Goal: Navigation & Orientation: Find specific page/section

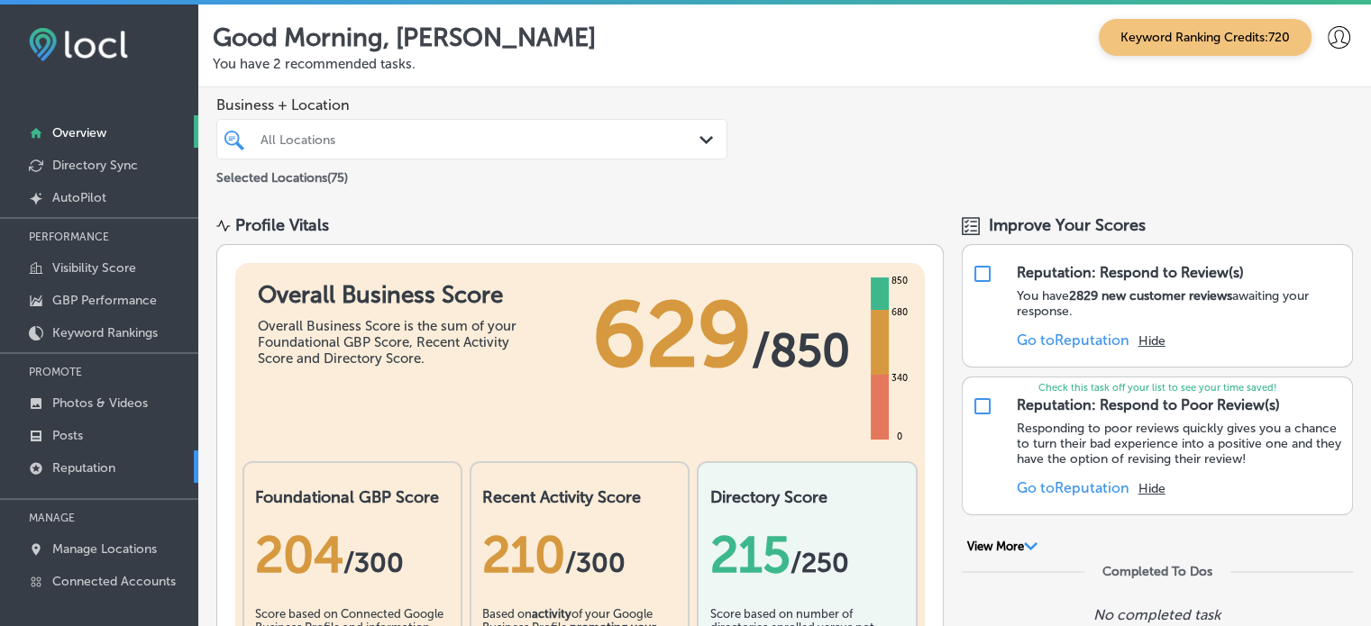
click at [97, 463] on p "Reputation" at bounding box center [83, 468] width 63 height 15
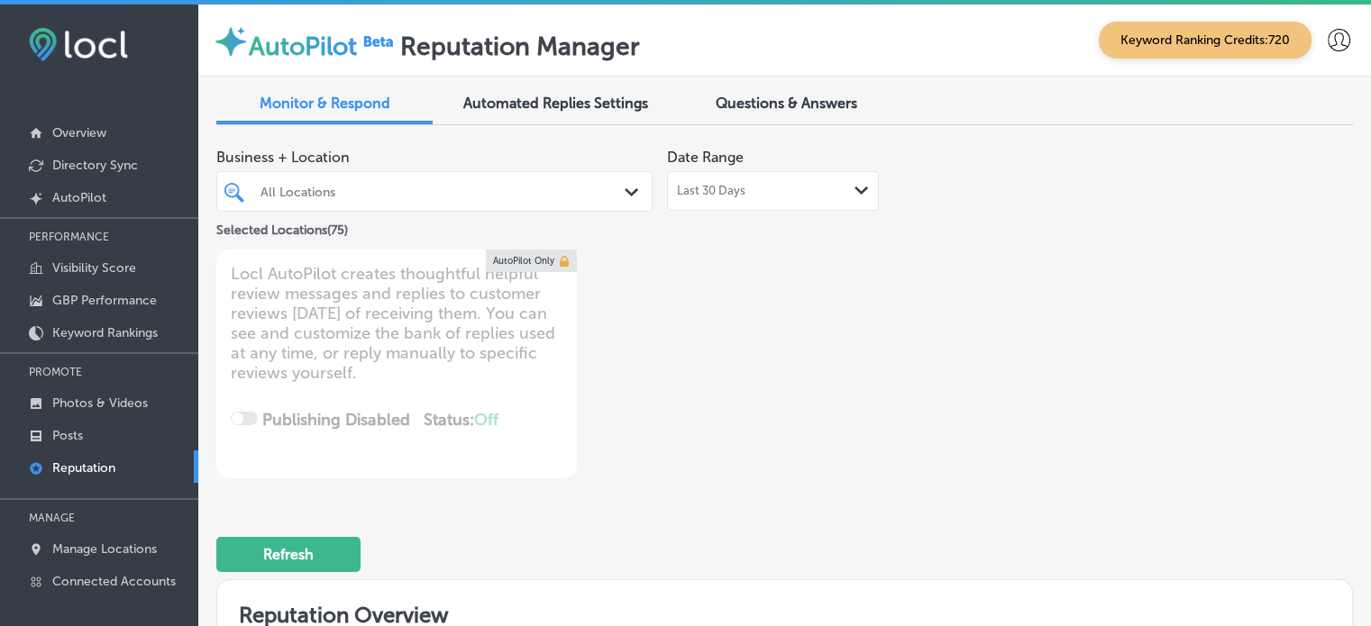
type textarea "x"
click at [96, 431] on link "Posts" at bounding box center [99, 434] width 198 height 32
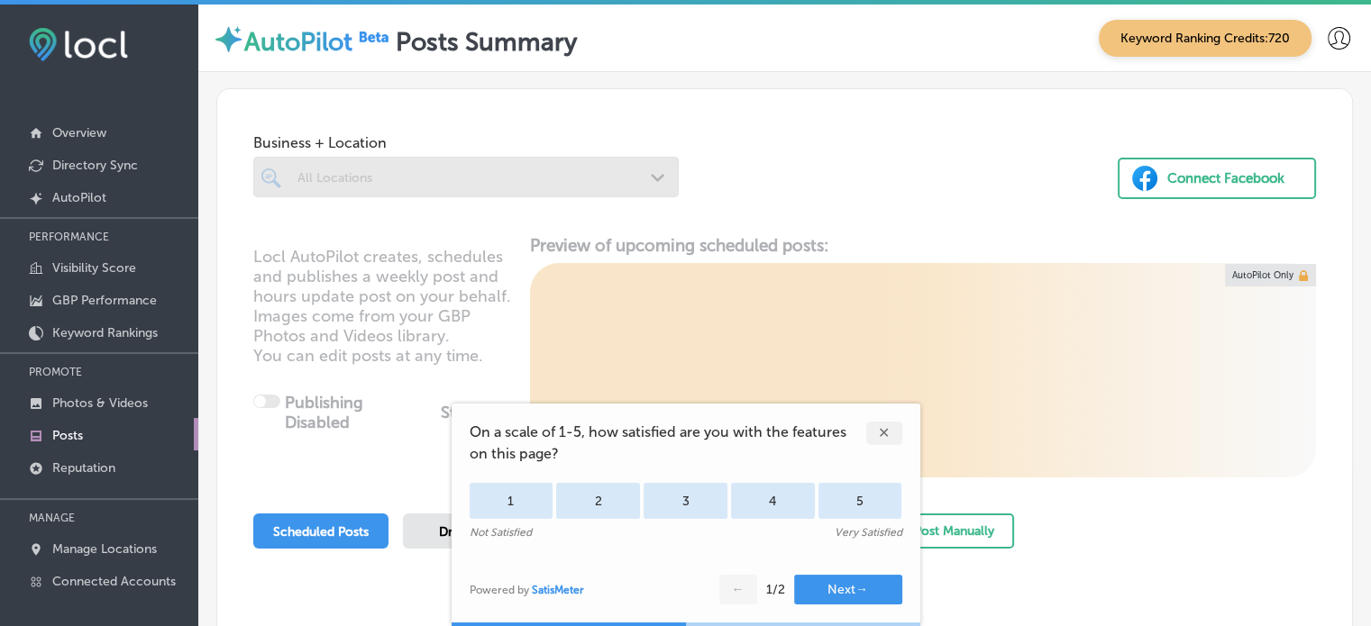
click at [876, 434] on div "✕" at bounding box center [884, 433] width 36 height 23
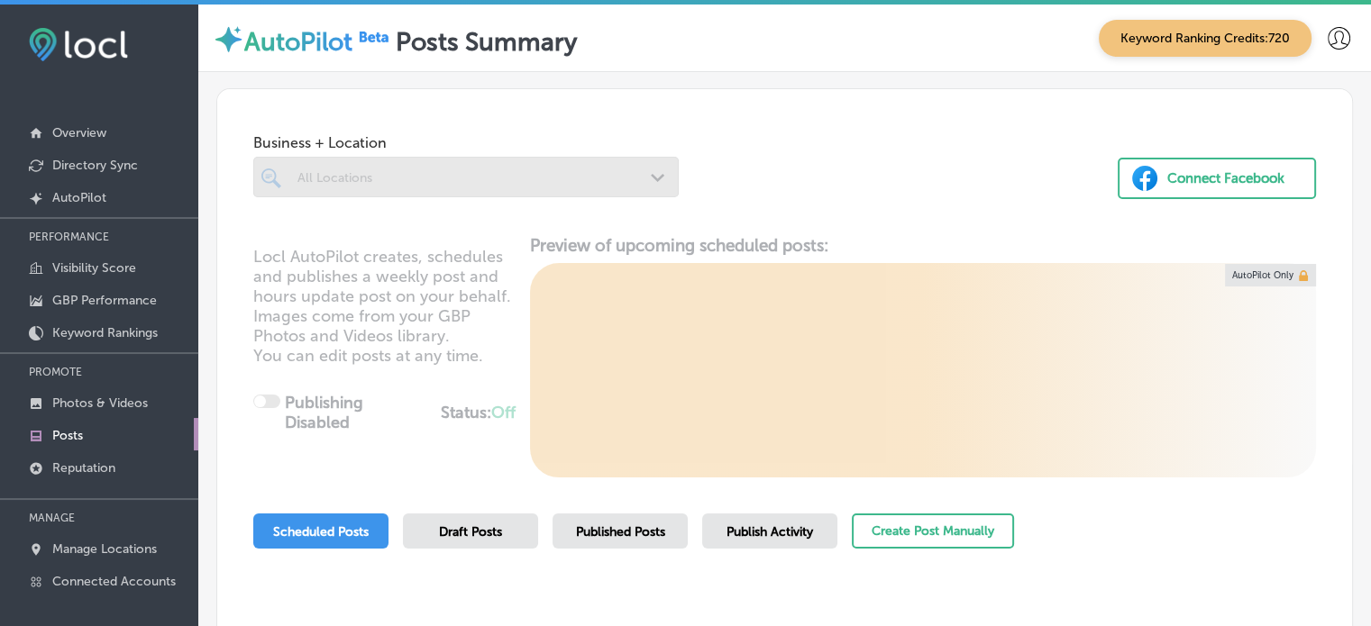
click at [534, 163] on div at bounding box center [465, 177] width 425 height 41
click at [597, 180] on div at bounding box center [465, 177] width 425 height 41
click at [644, 177] on div at bounding box center [465, 177] width 425 height 41
click at [108, 425] on link "Posts" at bounding box center [99, 434] width 198 height 32
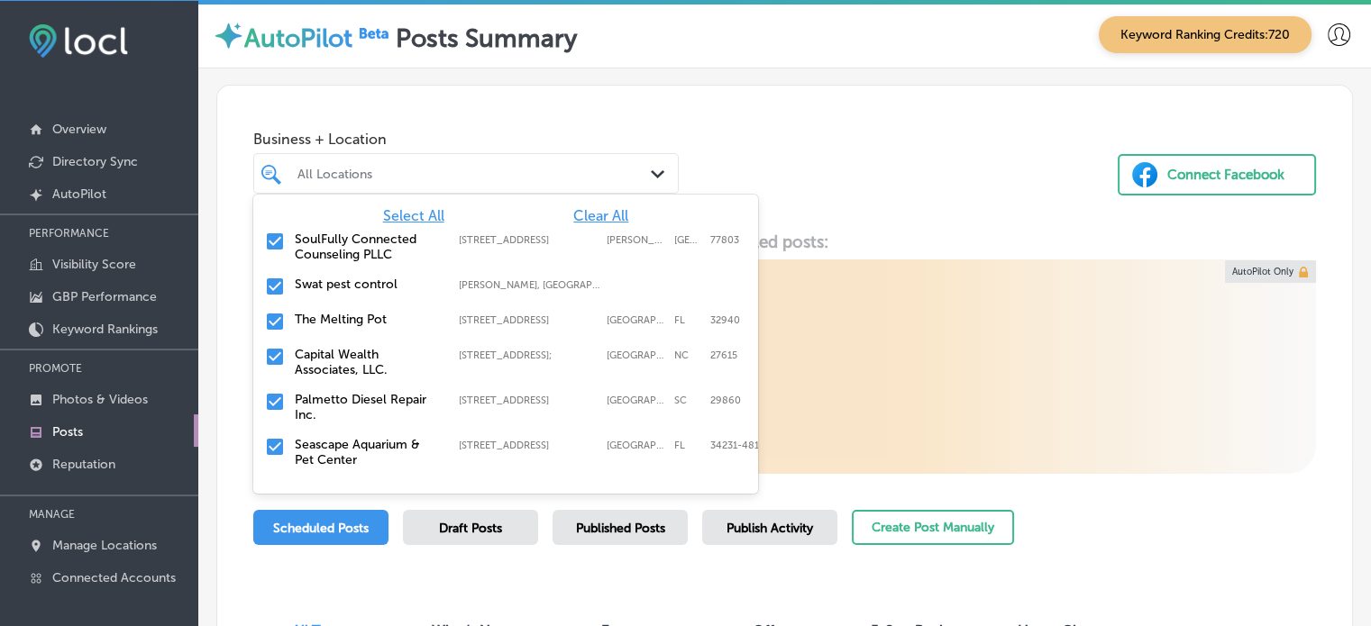
click at [545, 158] on div "All Locations Path Created with Sketch." at bounding box center [465, 173] width 425 height 41
click at [573, 213] on span "Clear All" at bounding box center [600, 215] width 55 height 17
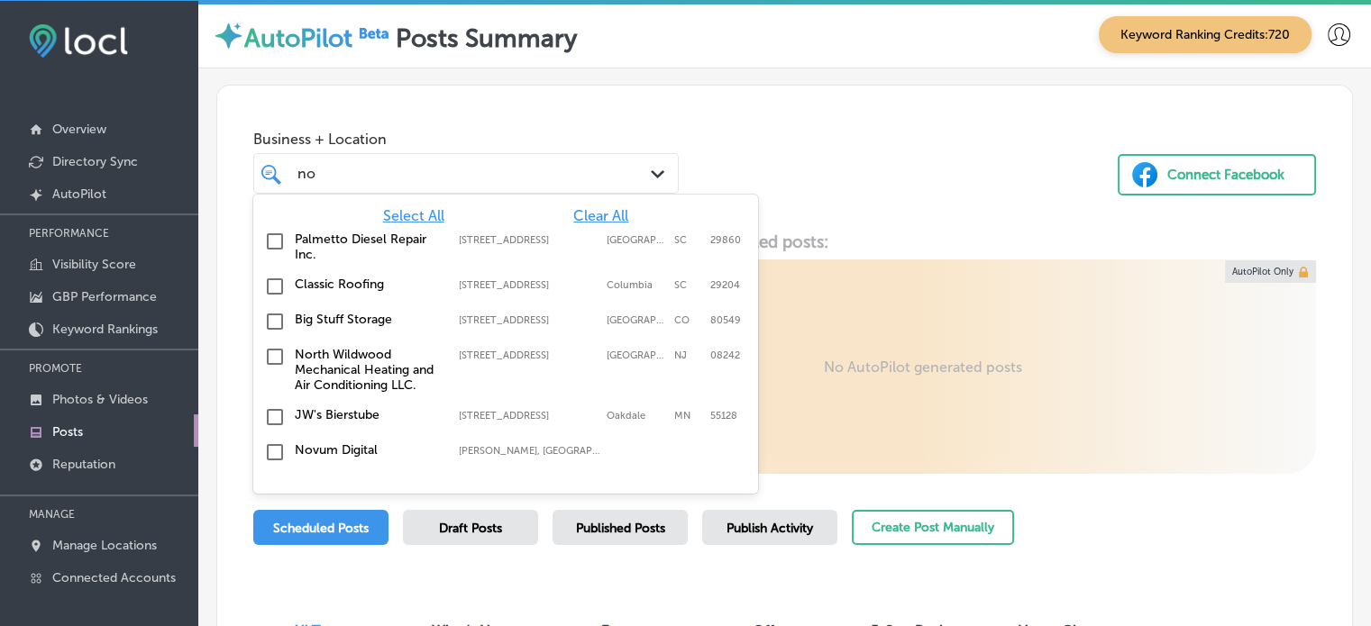
click at [278, 458] on input "checkbox" at bounding box center [275, 453] width 22 height 22
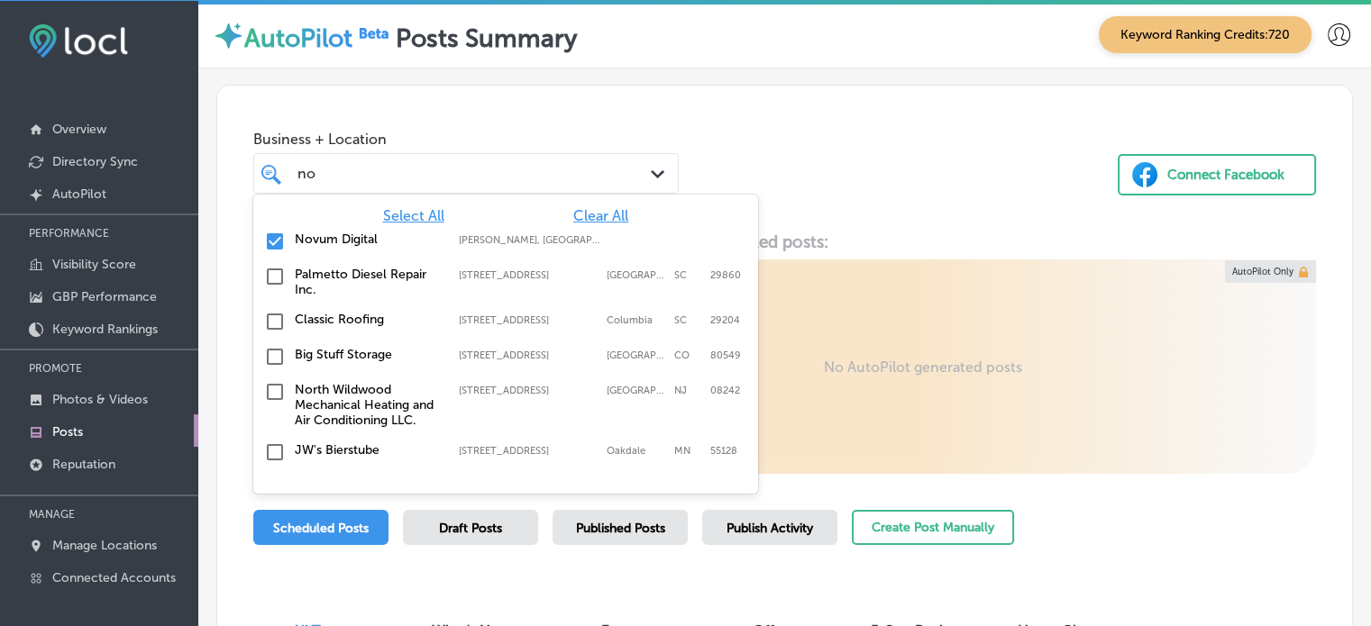
type input "no"
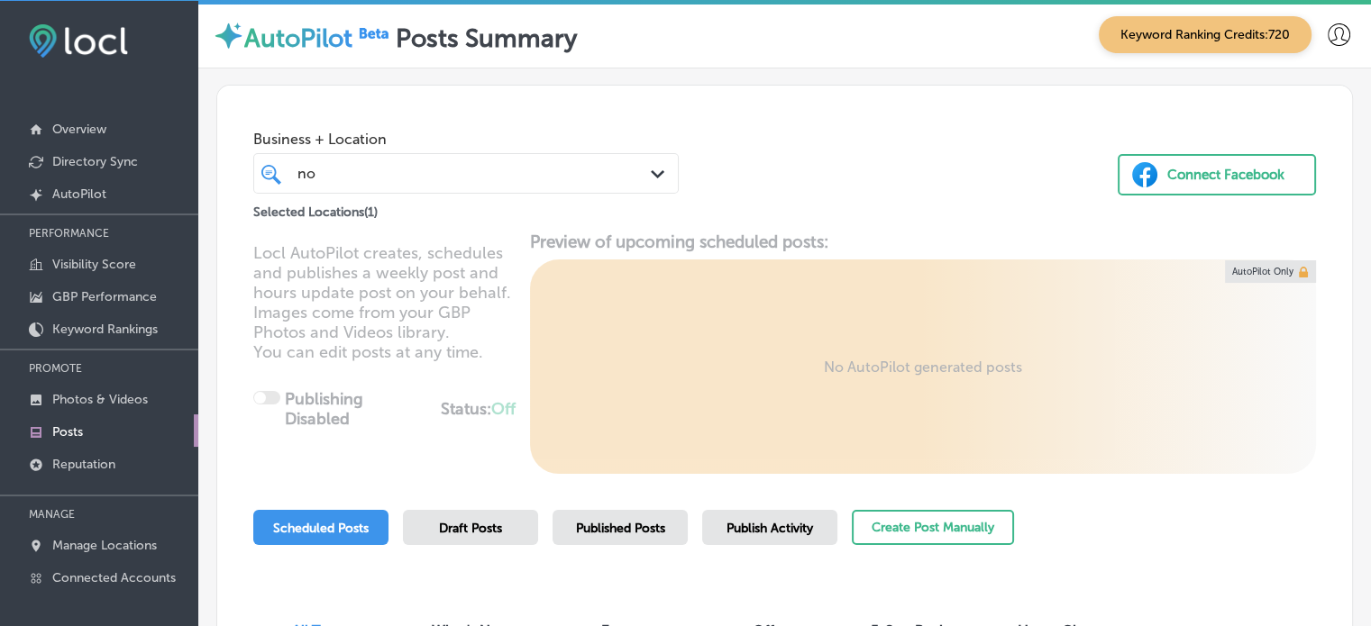
click at [799, 169] on div "Business + Location no no Path Created with Sketch. Selected Locations ( 1 ) Co…" at bounding box center [784, 154] width 1135 height 137
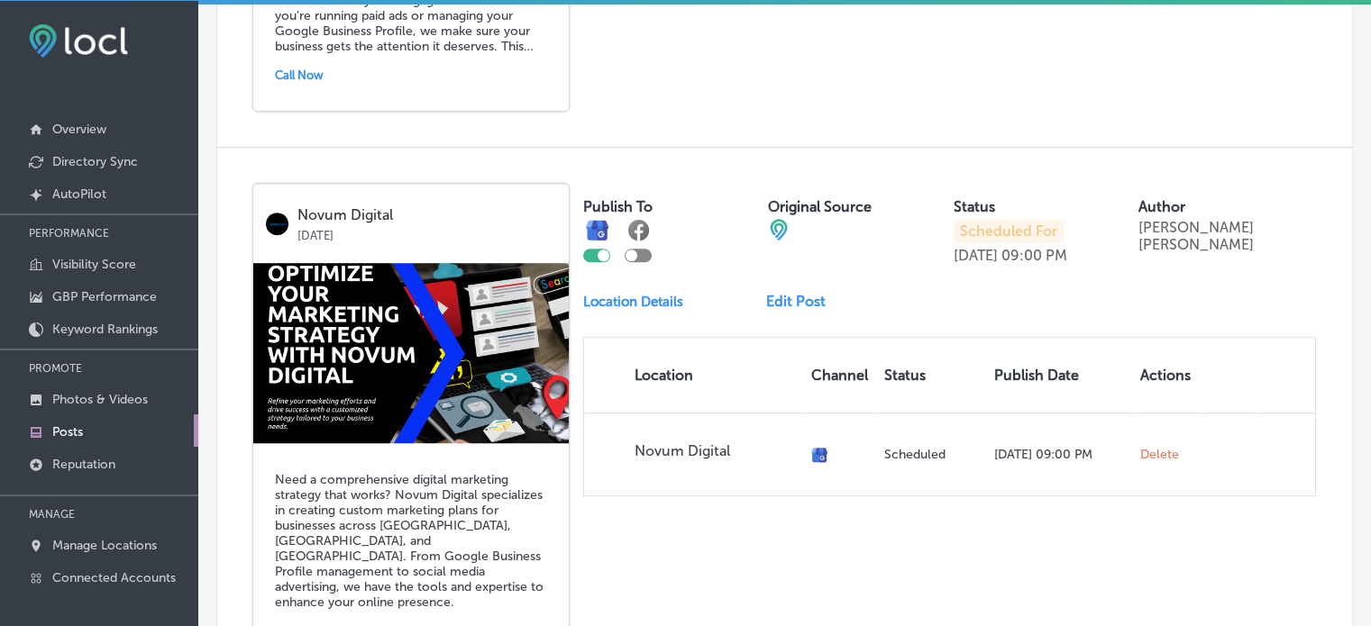
scroll to position [1240, 0]
